Goal: Check status: Check status

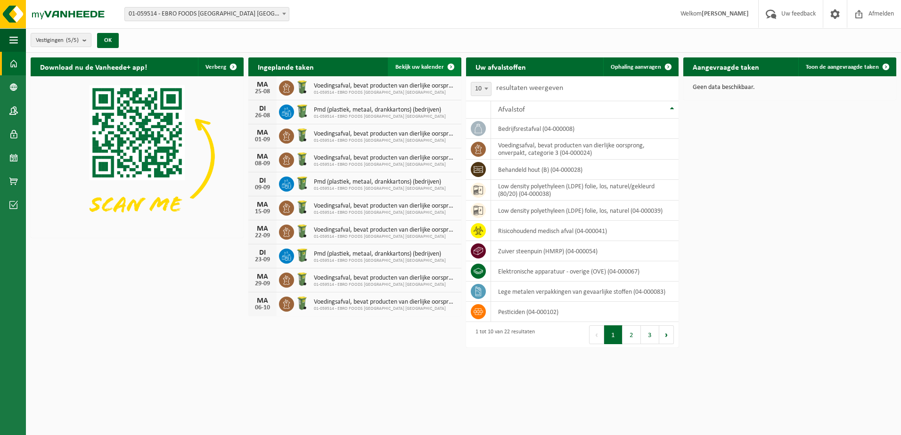
click at [422, 68] on span "Bekijk uw kalender" at bounding box center [419, 67] width 49 height 6
click at [451, 62] on span at bounding box center [450, 66] width 19 height 19
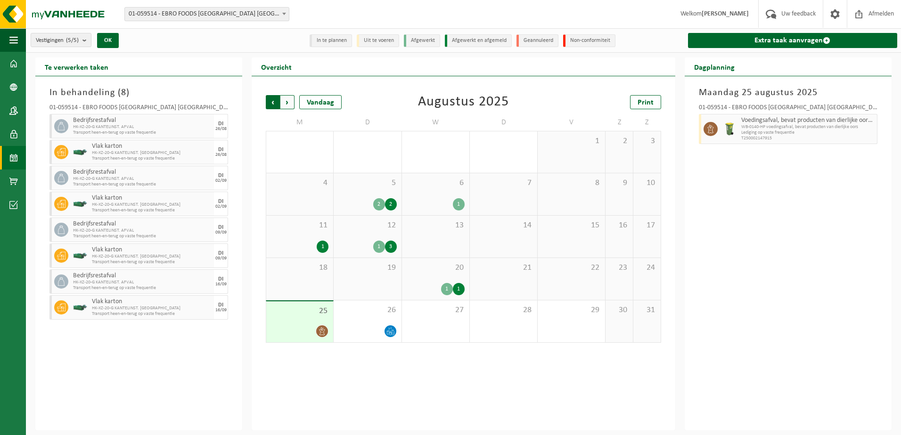
click at [289, 104] on span "Volgende" at bounding box center [287, 102] width 14 height 14
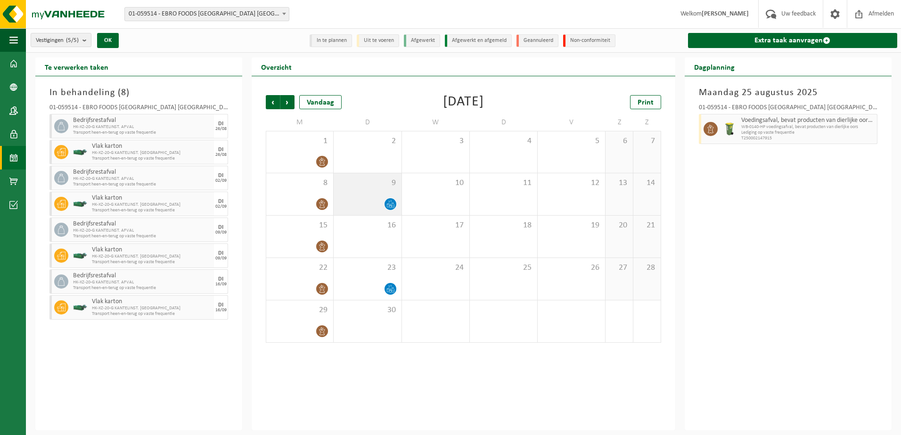
click at [384, 204] on div at bounding box center [390, 204] width 13 height 13
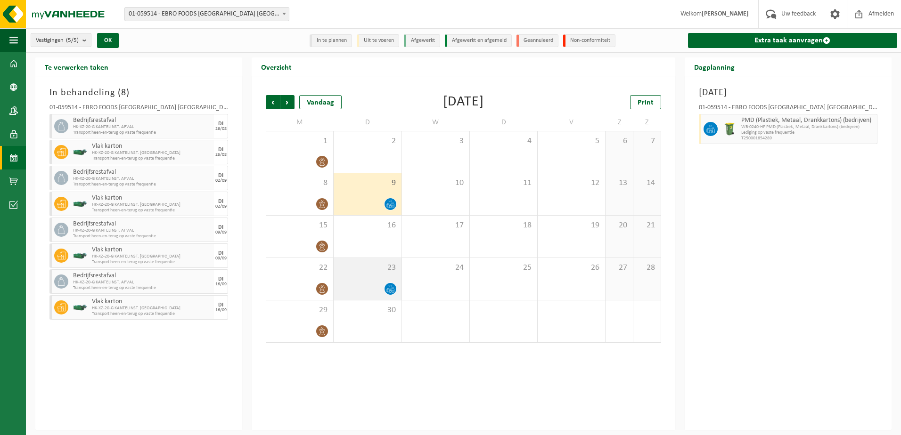
click at [380, 286] on div at bounding box center [367, 289] width 58 height 13
